Goal: Task Accomplishment & Management: Use online tool/utility

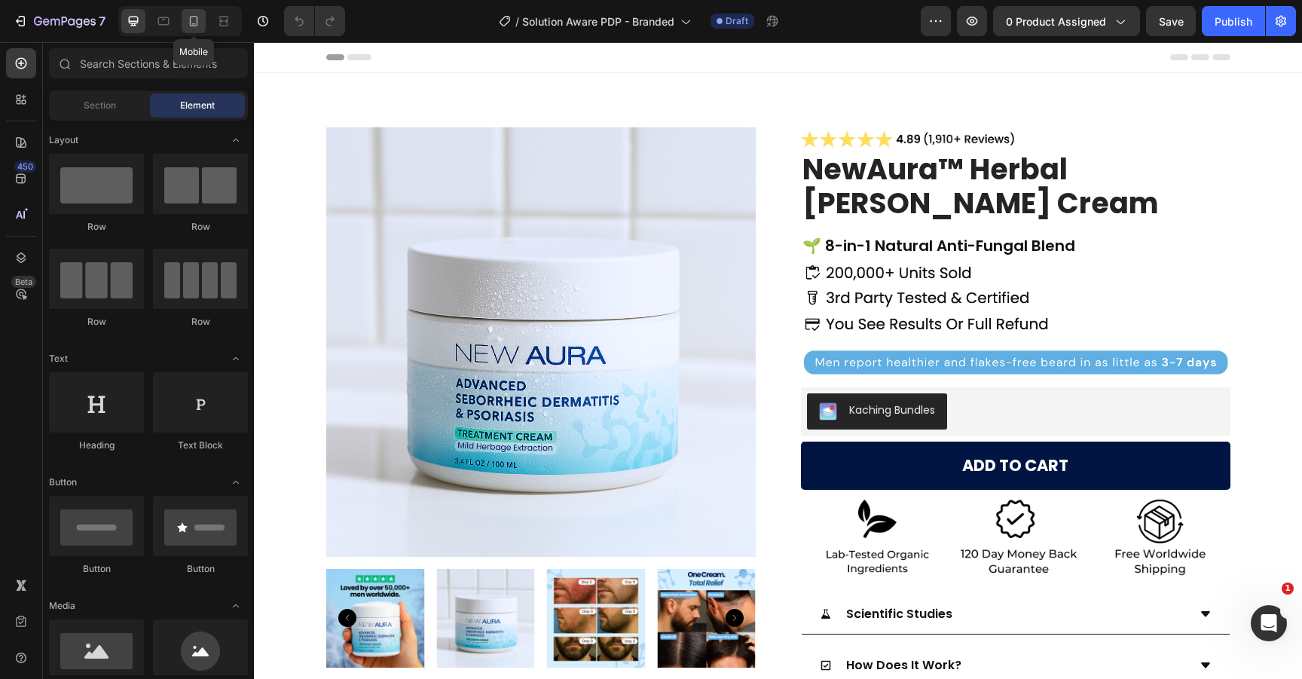
click at [192, 23] on icon at bounding box center [193, 21] width 15 height 15
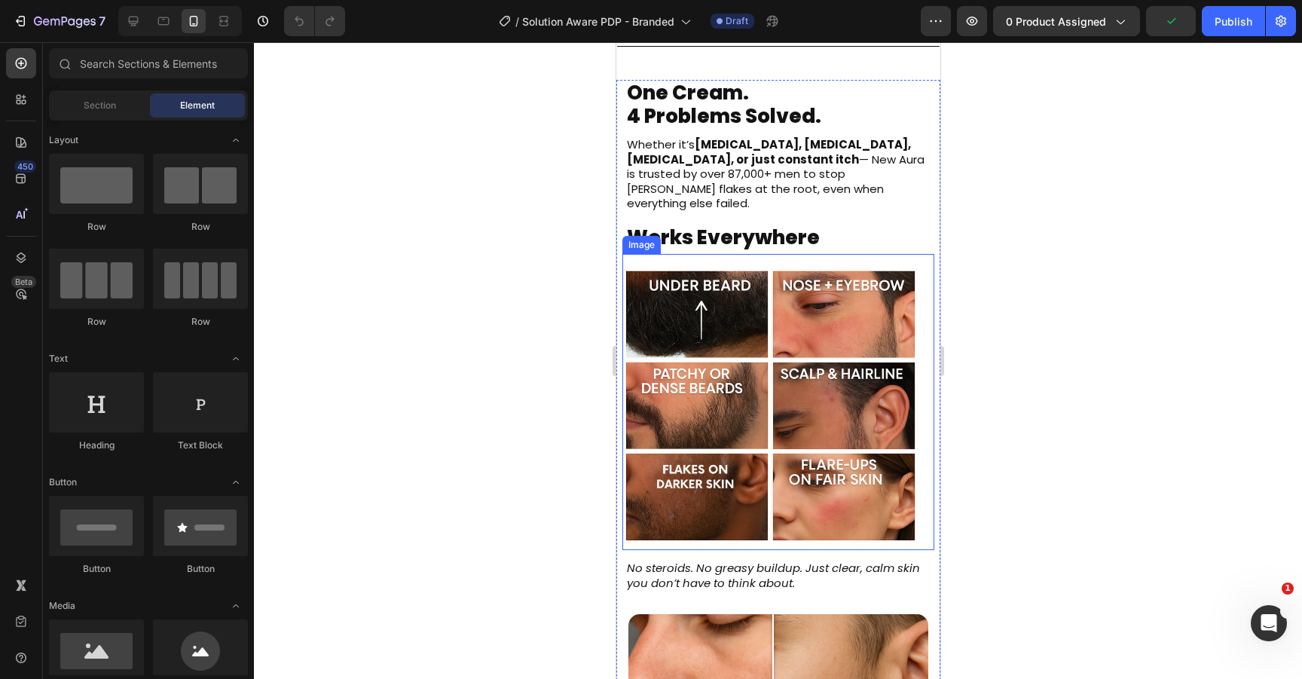
scroll to position [3101, 0]
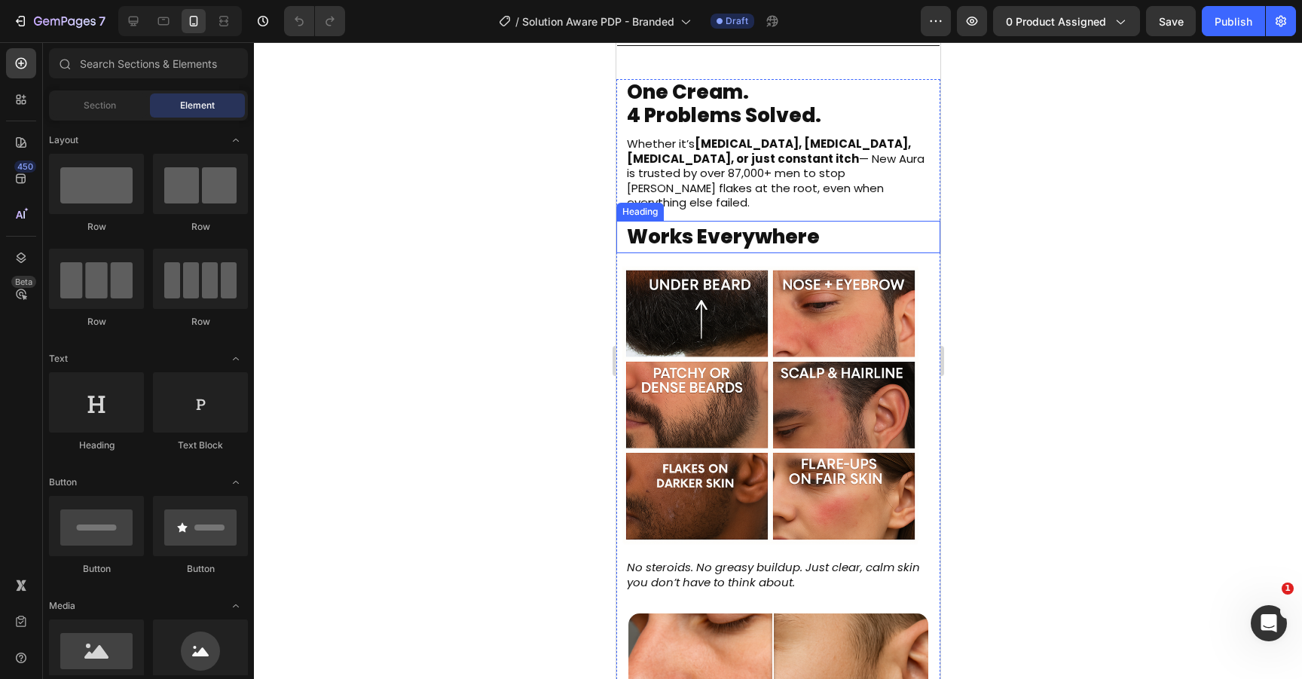
click at [787, 221] on h2 "works everywhere" at bounding box center [782, 237] width 315 height 32
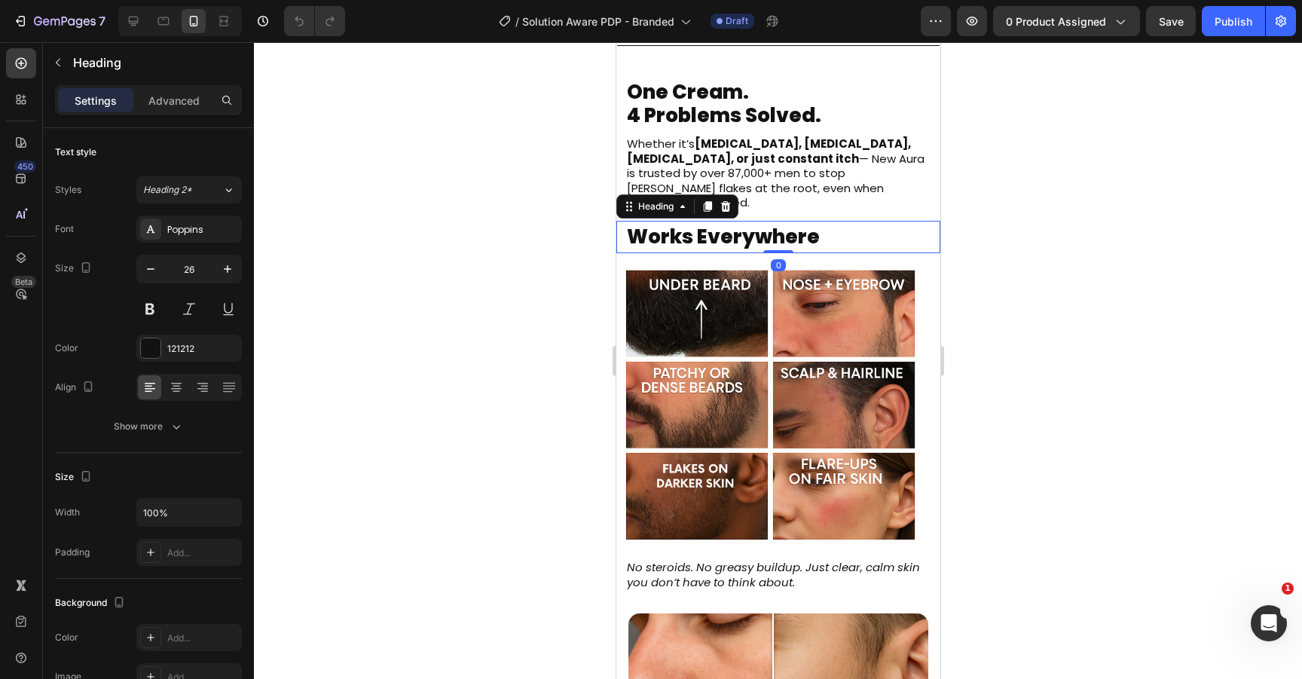
click at [1120, 182] on div at bounding box center [778, 360] width 1048 height 637
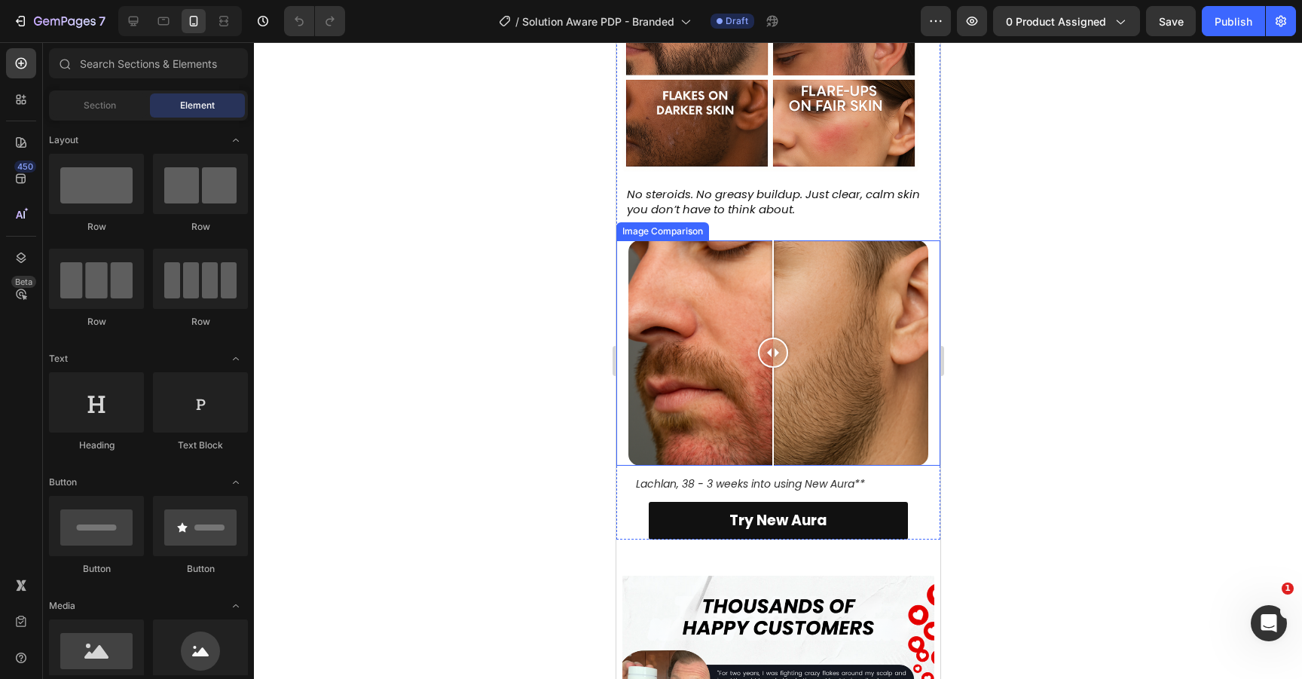
scroll to position [2984, 0]
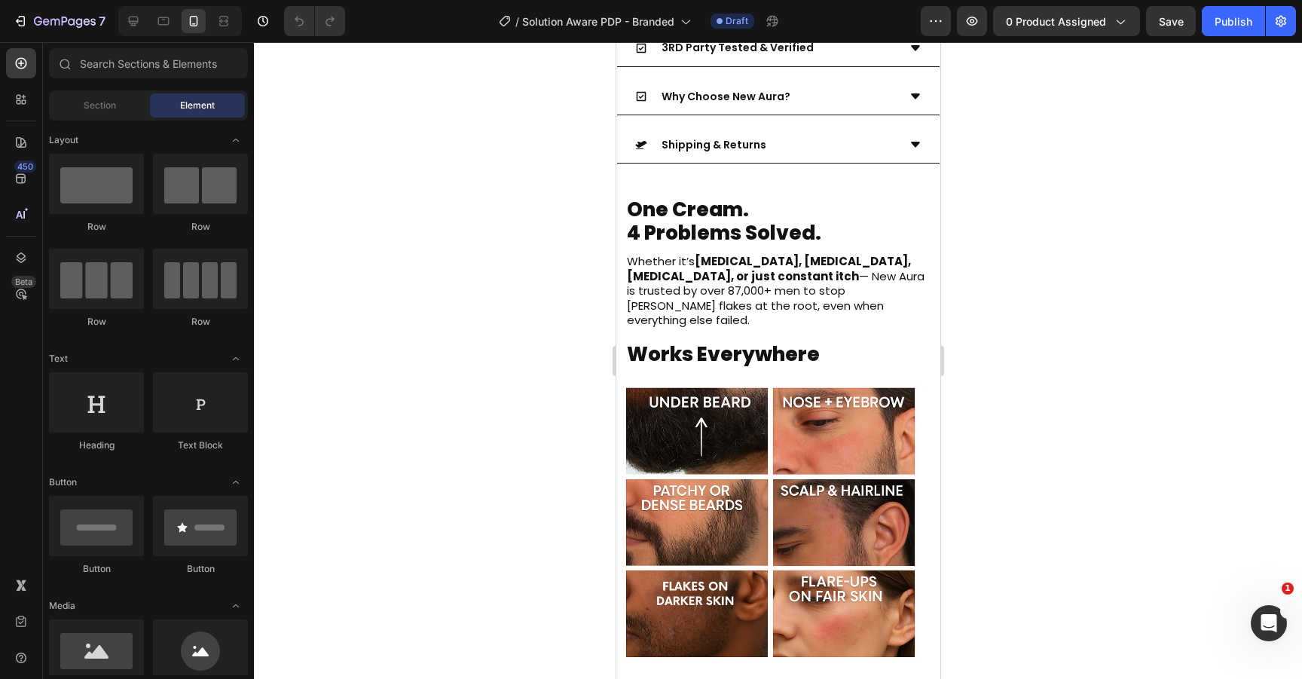
click at [1005, 136] on div at bounding box center [778, 360] width 1048 height 637
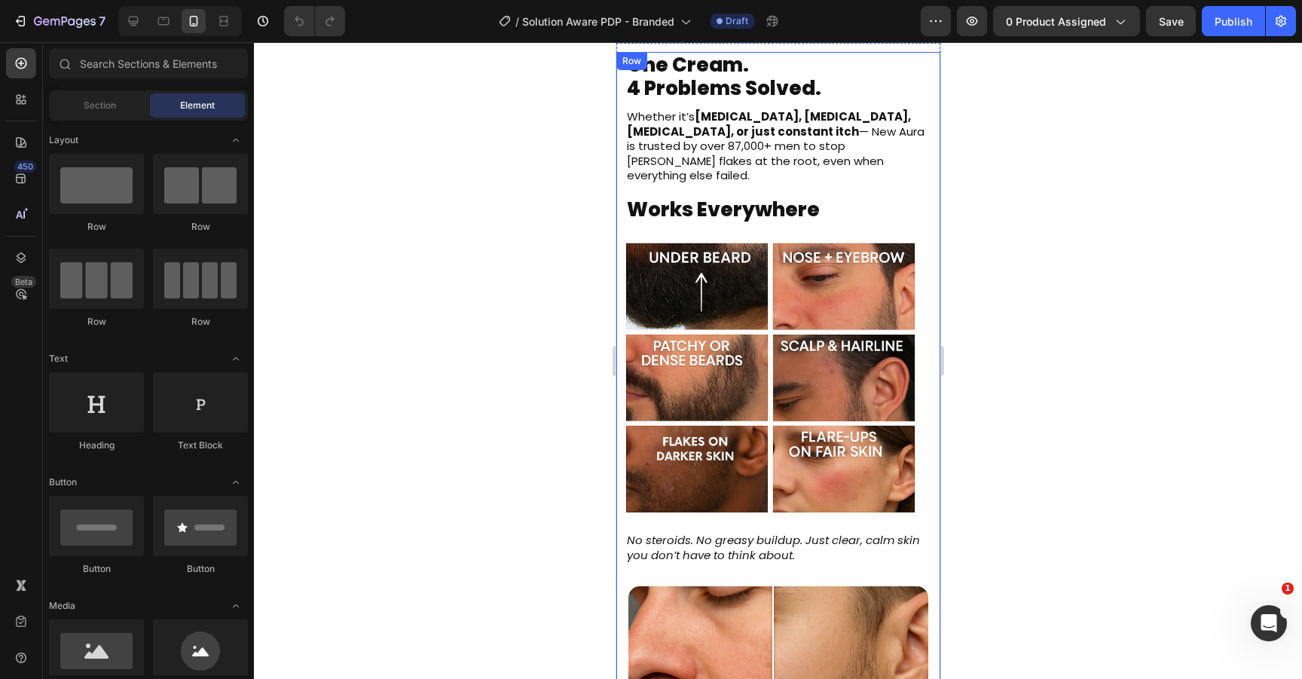
scroll to position [2040, 0]
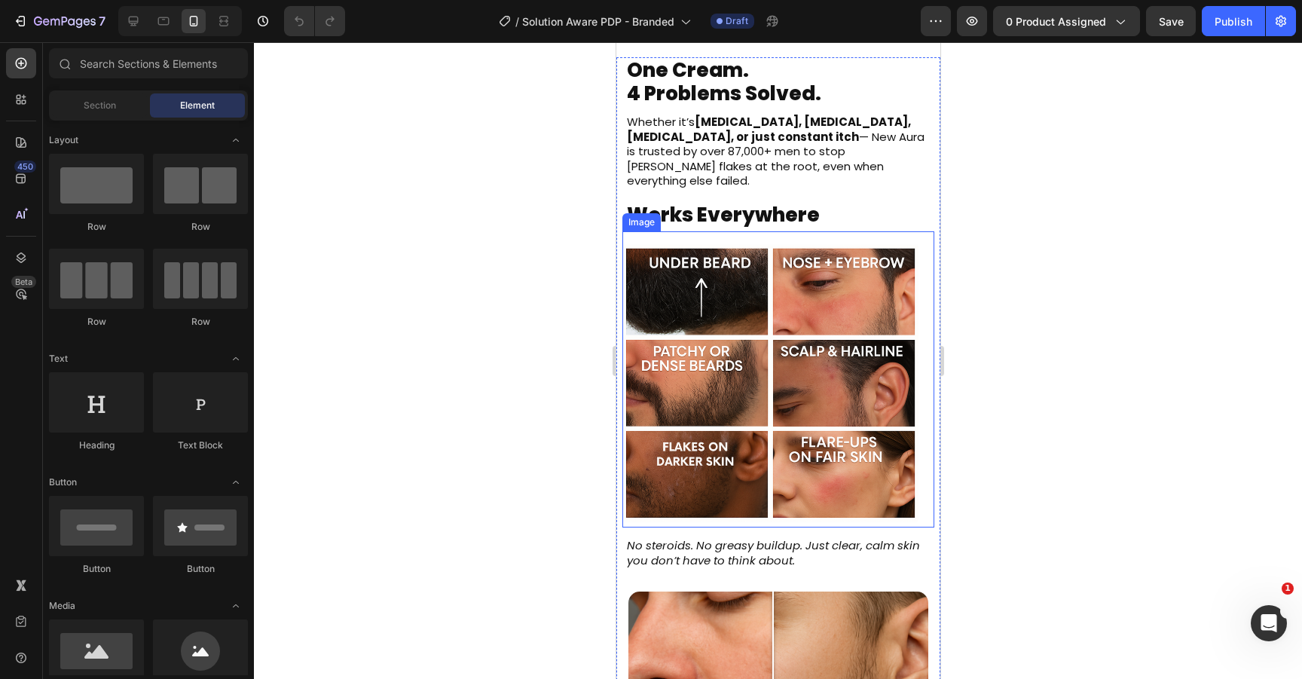
click at [813, 379] on img at bounding box center [770, 379] width 296 height 296
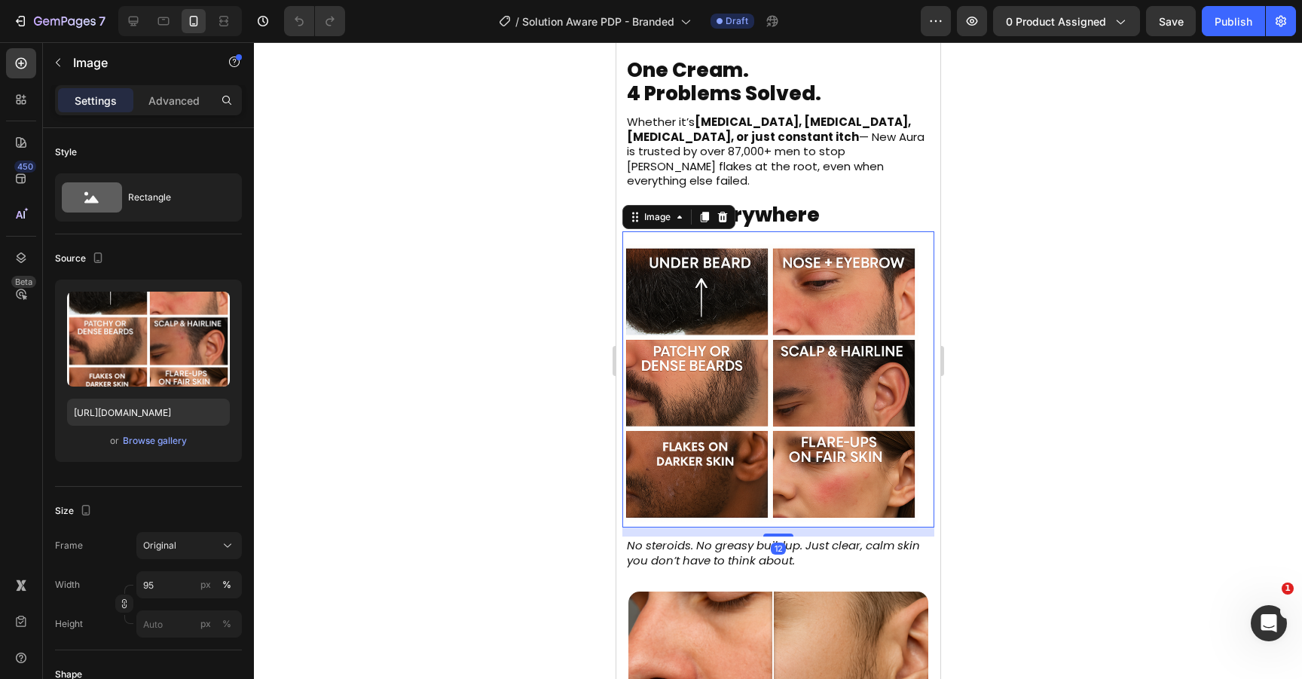
click at [1002, 277] on div at bounding box center [778, 360] width 1048 height 637
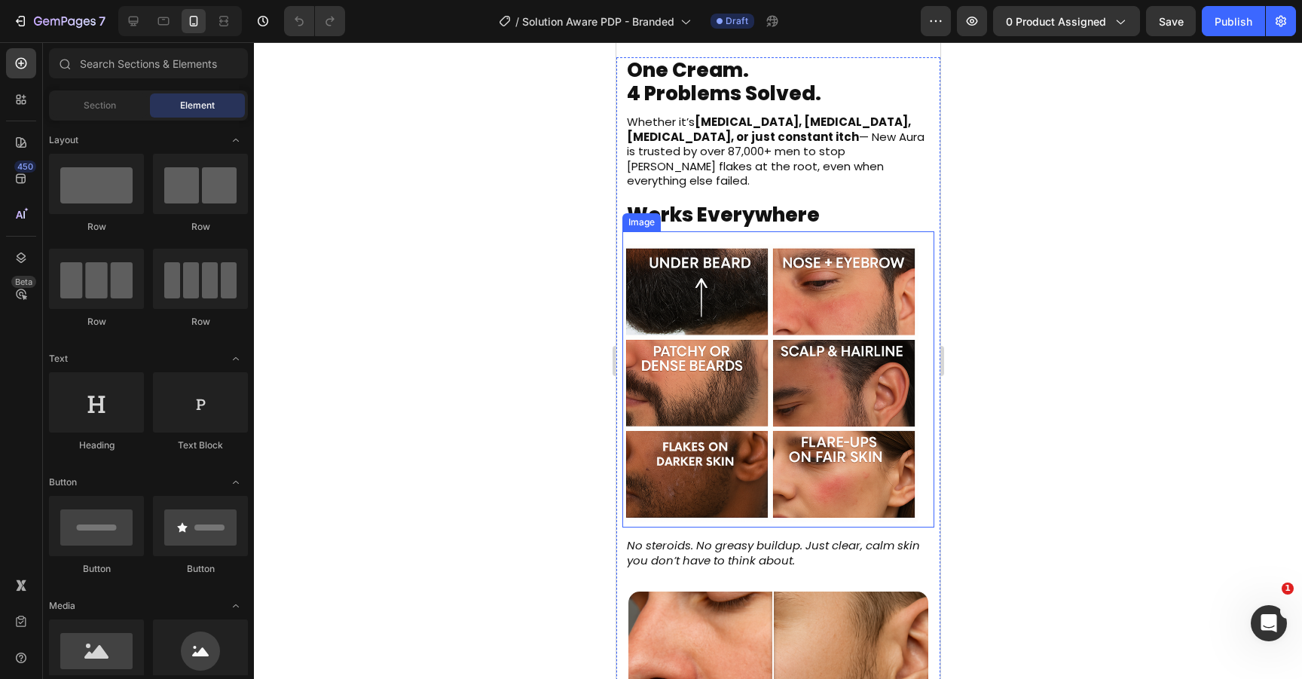
scroll to position [1804, 0]
